Goal: Check status: Check status

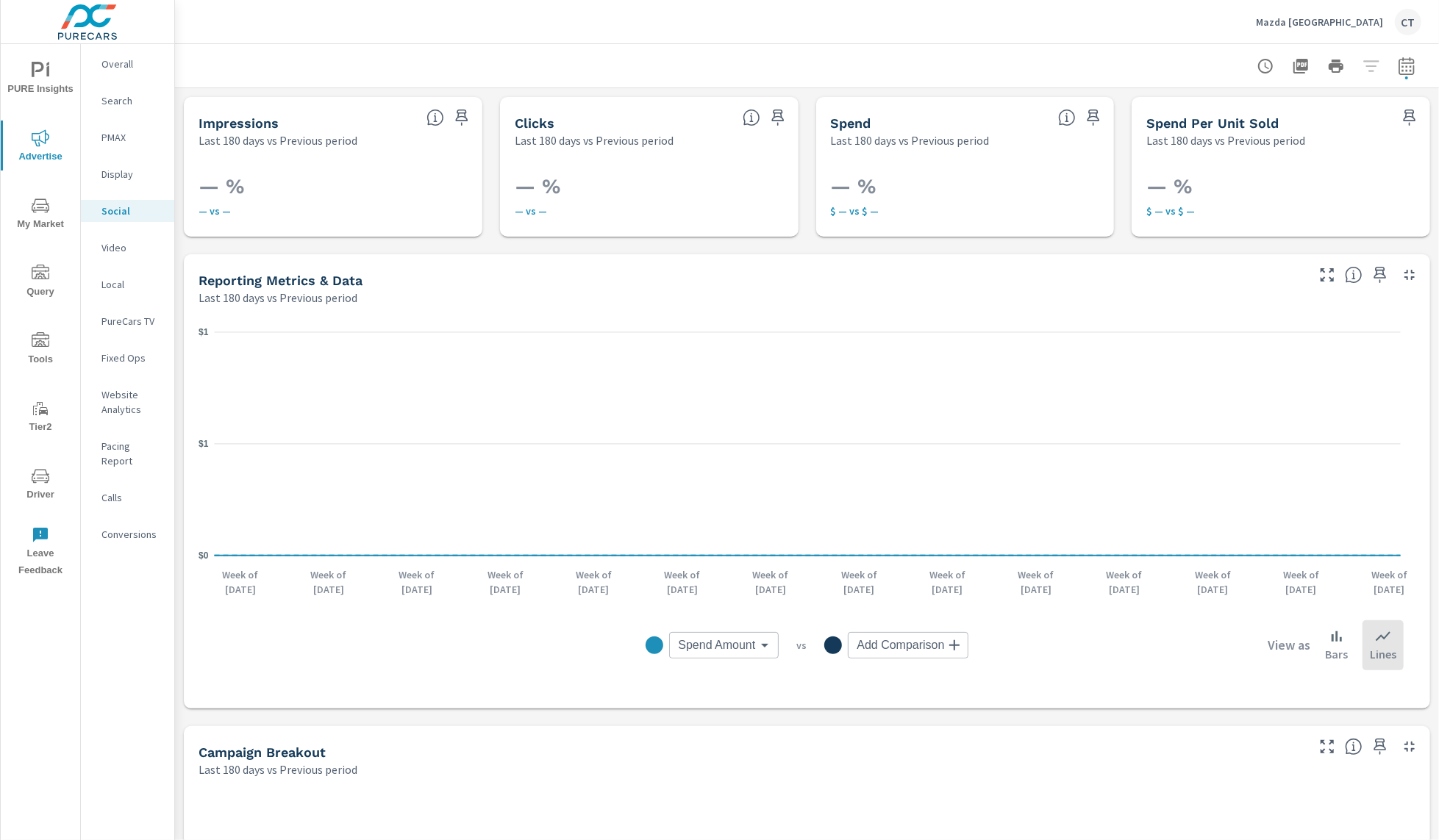
scroll to position [507, 0]
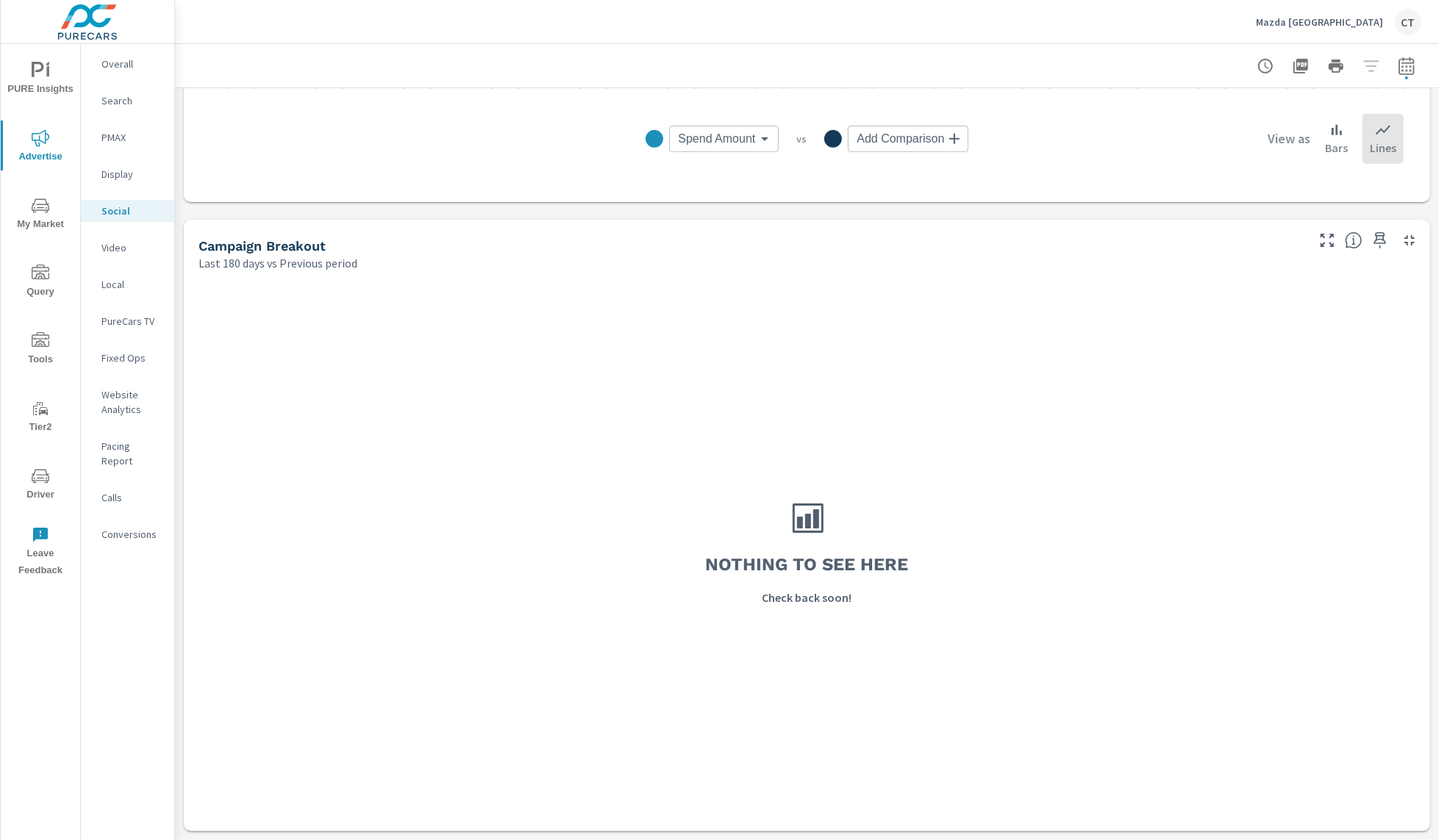
click at [125, 113] on nav "Overall Search PMAX Display Social Video Local PureCars TV Fixed Ops Website An…" at bounding box center [128, 305] width 94 height 522
click at [129, 106] on div "Search" at bounding box center [128, 101] width 94 height 22
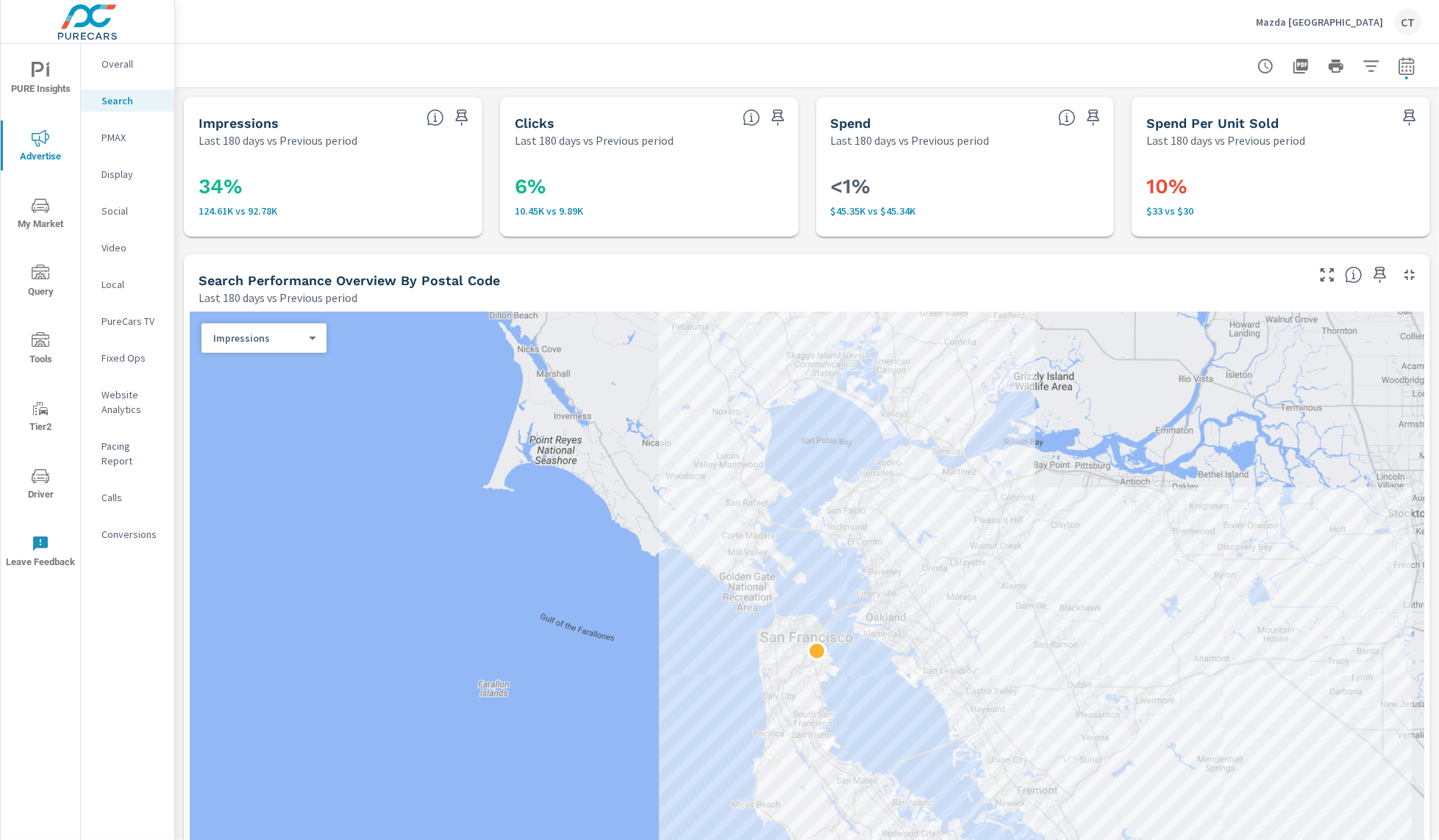
click at [1398, 62] on icon "button" at bounding box center [1406, 65] width 16 height 18
select select "Last 180 days"
select select "Previous period"
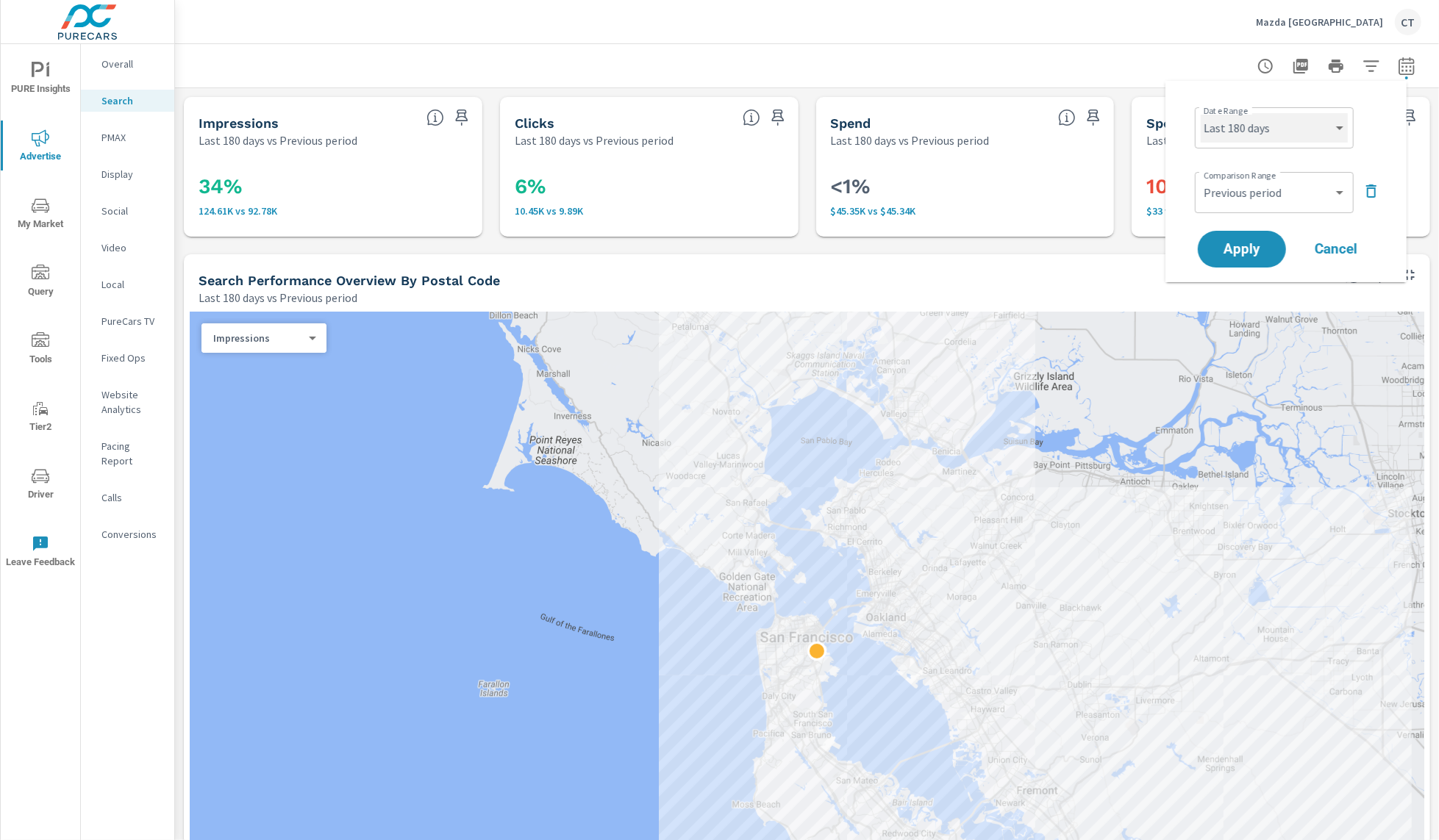
click at [1290, 132] on select "Custom [DATE] Last week Last 7 days Last 14 days Last 30 days Last 45 days Last…" at bounding box center [1274, 128] width 148 height 29
click at [1201, 113] on select "Custom [DATE] Last week Last 7 days Last 14 days Last 30 days Last 45 days Last…" at bounding box center [1274, 128] width 148 height 29
select select "Month to date"
click at [1252, 254] on span "Apply" at bounding box center [1242, 249] width 61 height 14
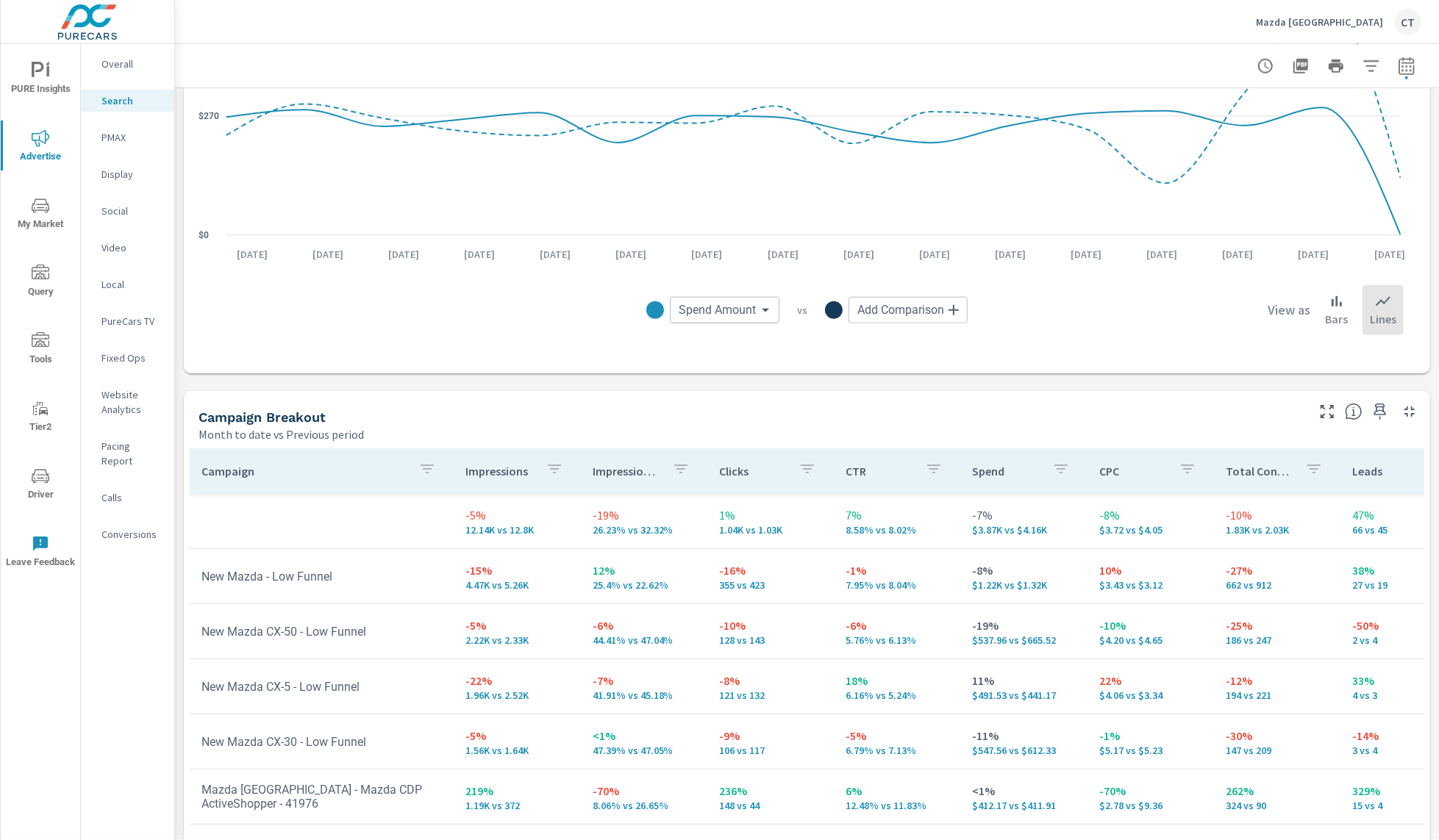
scroll to position [1293, 0]
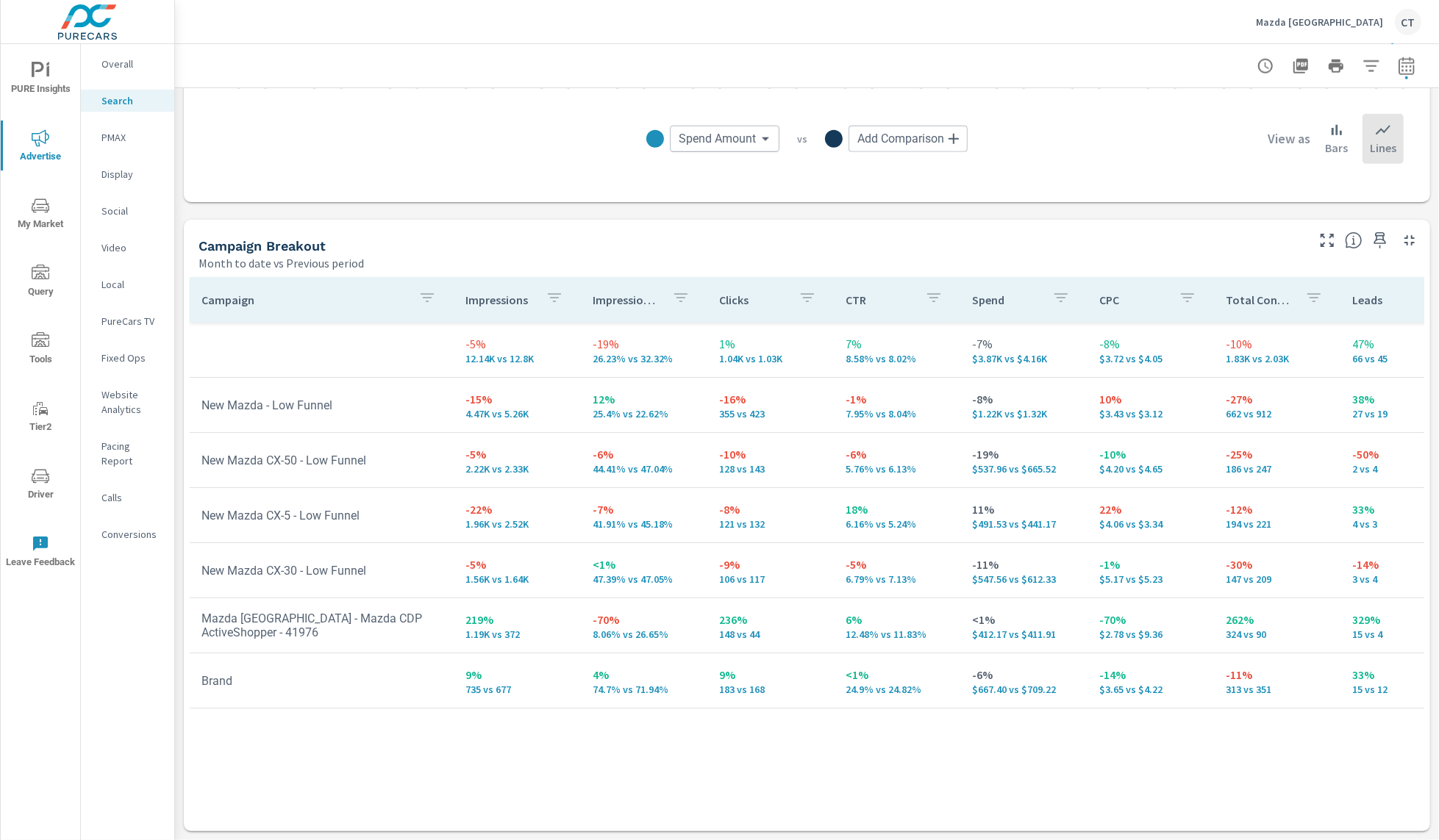
click at [125, 139] on p "PMAX" at bounding box center [132, 137] width 61 height 15
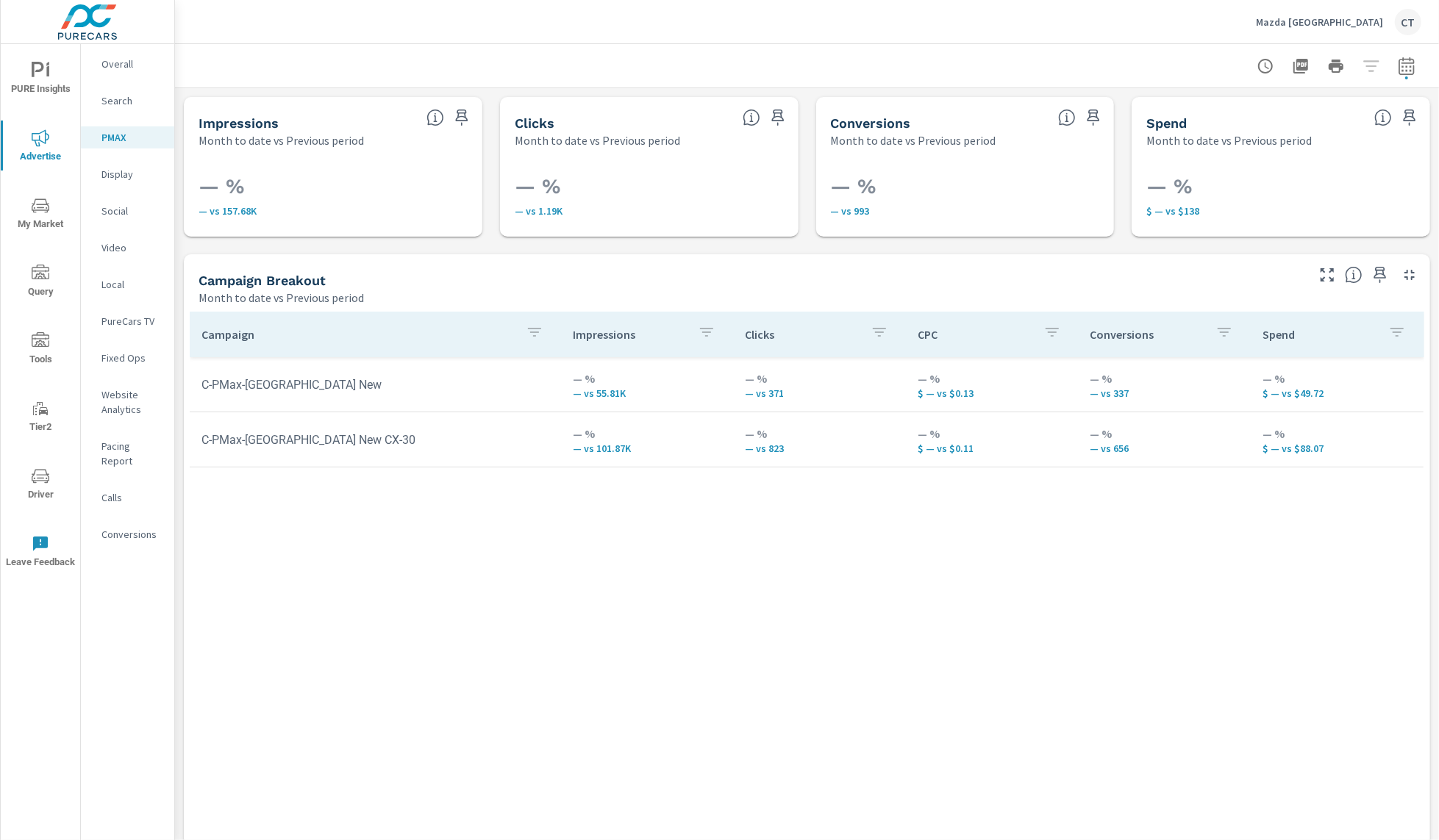
click at [135, 210] on p "Social" at bounding box center [132, 210] width 61 height 15
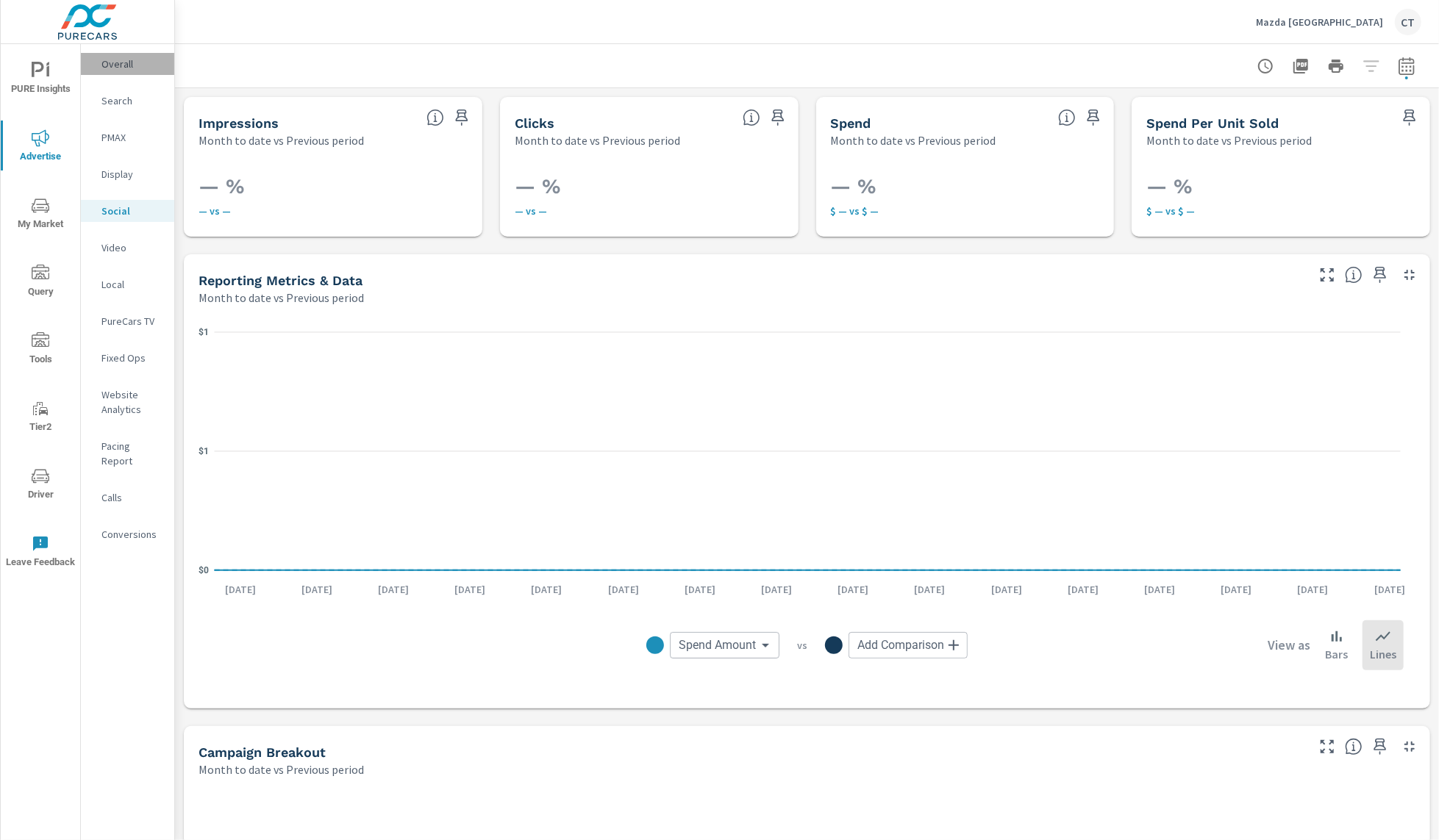
click at [136, 66] on p "Overall" at bounding box center [132, 63] width 61 height 15
